Goal: Check status: Check status

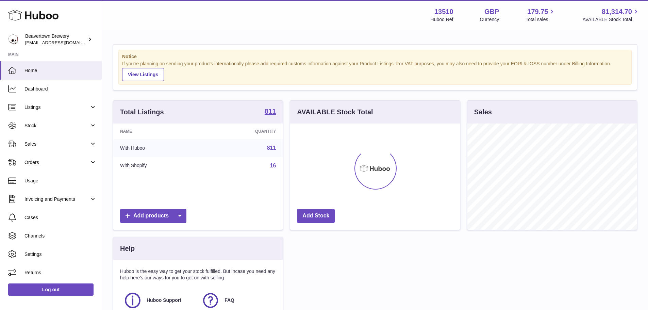
scroll to position [106, 170]
click at [39, 143] on span "Sales" at bounding box center [56, 144] width 65 height 6
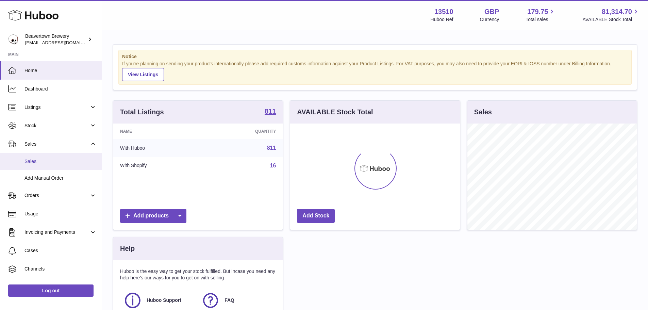
click at [39, 162] on span "Sales" at bounding box center [60, 161] width 72 height 6
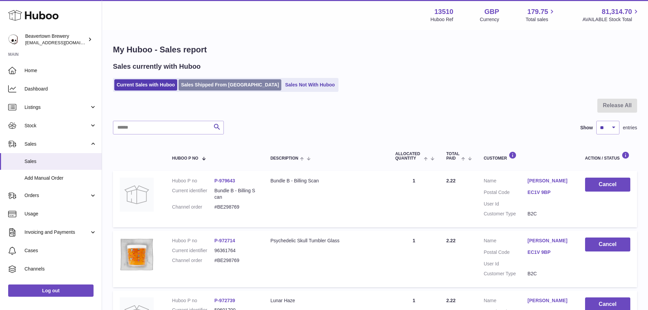
click at [229, 80] on link "Sales Shipped From [GEOGRAPHIC_DATA]" at bounding box center [229, 84] width 103 height 11
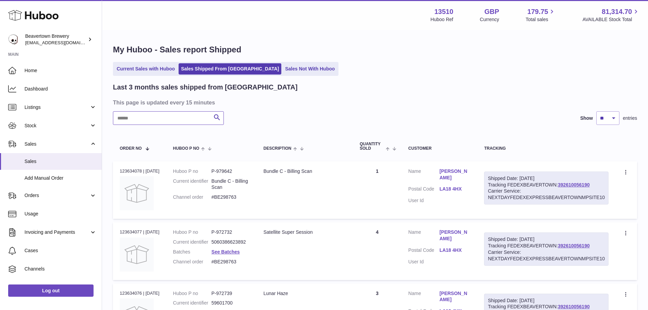
click at [172, 115] on input "text" at bounding box center [168, 118] width 111 height 14
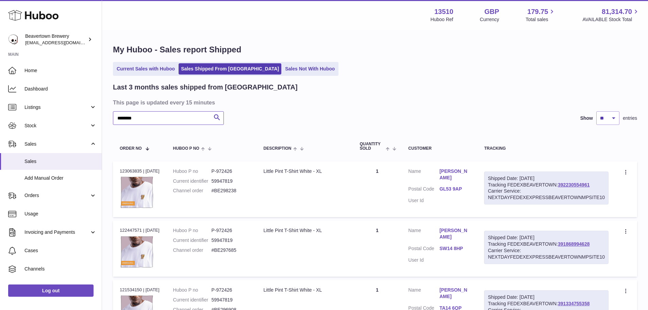
type input "********"
click at [229, 171] on dd "P-972426" at bounding box center [230, 171] width 38 height 6
copy dd "972426"
